Goal: Task Accomplishment & Management: Manage account settings

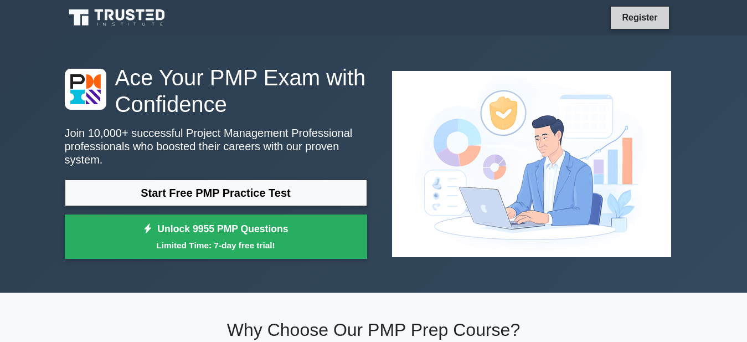
click at [622, 22] on link "Register" at bounding box center [639, 18] width 49 height 14
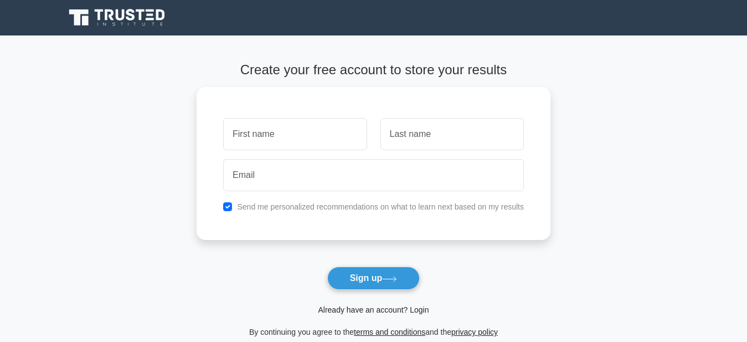
click at [414, 311] on link "Already have an account? Login" at bounding box center [373, 309] width 111 height 9
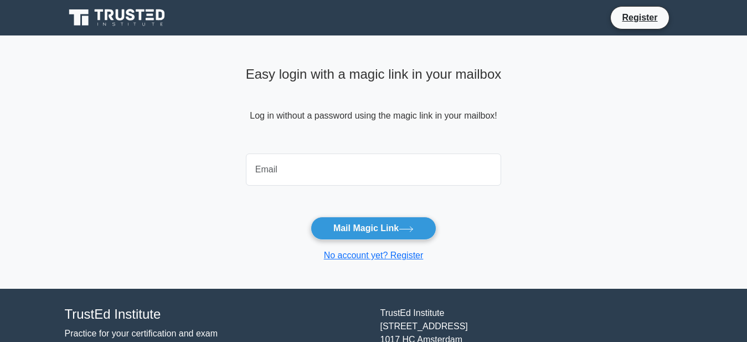
click at [363, 178] on input "email" at bounding box center [374, 169] width 256 height 32
type input "anwar.f578@gmail.com"
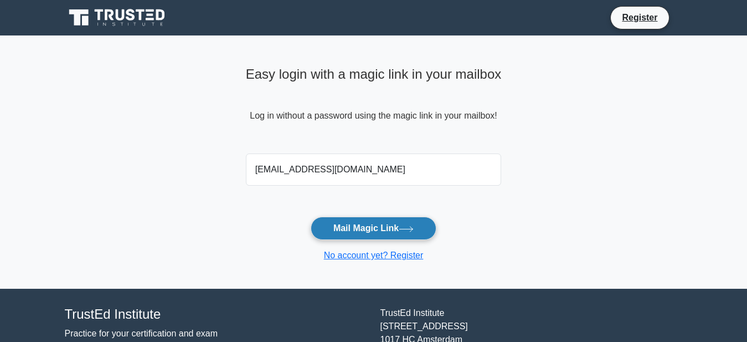
click at [374, 228] on button "Mail Magic Link" at bounding box center [374, 228] width 126 height 23
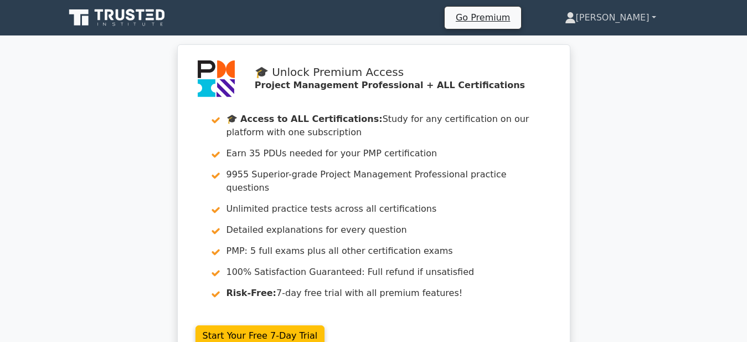
click at [629, 22] on link "[PERSON_NAME]" at bounding box center [610, 18] width 145 height 22
click at [629, 16] on link "[PERSON_NAME]" at bounding box center [610, 18] width 145 height 22
click at [649, 14] on link "[PERSON_NAME]" at bounding box center [610, 18] width 145 height 22
click at [656, 17] on link "[PERSON_NAME]" at bounding box center [610, 18] width 145 height 22
click at [575, 19] on icon at bounding box center [571, 21] width 10 height 4
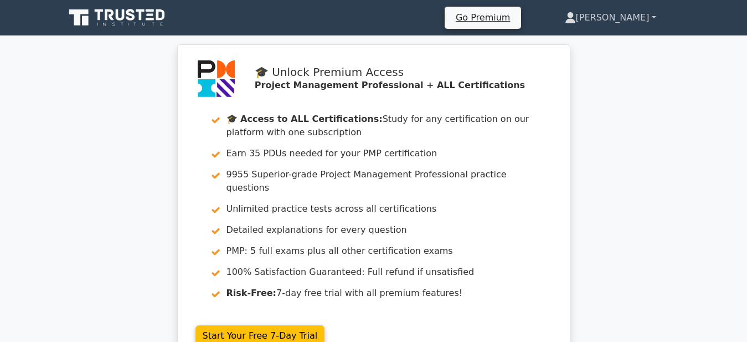
click at [575, 19] on icon at bounding box center [571, 21] width 10 height 4
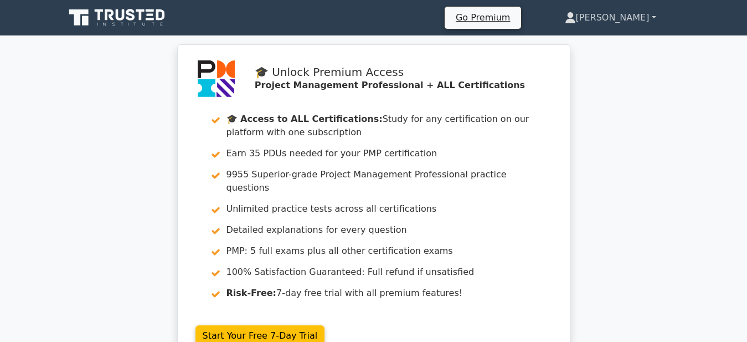
click at [575, 19] on icon at bounding box center [571, 21] width 10 height 4
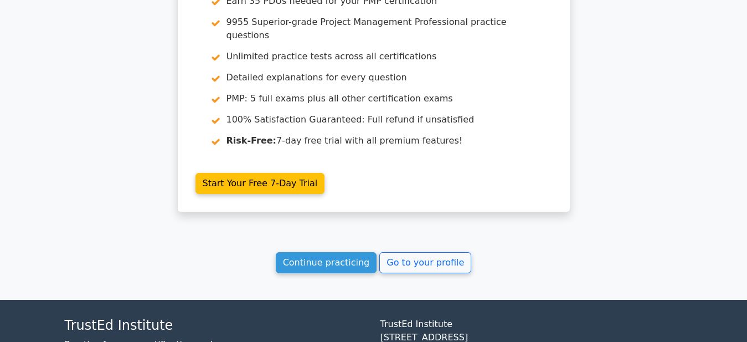
scroll to position [4812, 0]
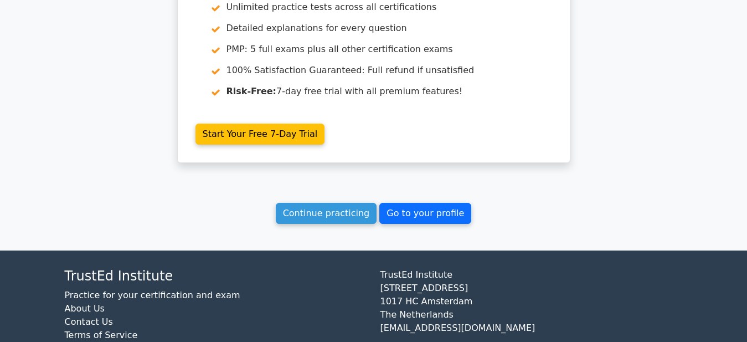
click at [431, 203] on link "Go to your profile" at bounding box center [425, 213] width 92 height 21
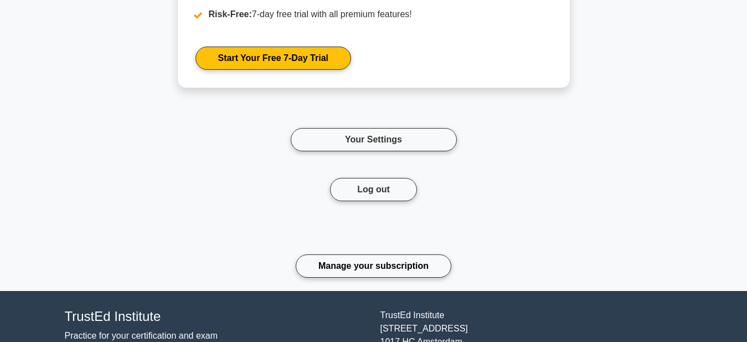
scroll to position [4122, 0]
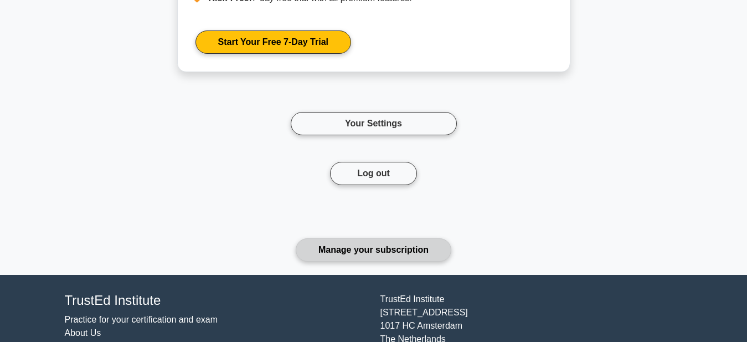
click at [430, 260] on link "Manage your subscription" at bounding box center [374, 249] width 156 height 23
